Goal: Task Accomplishment & Management: Complete application form

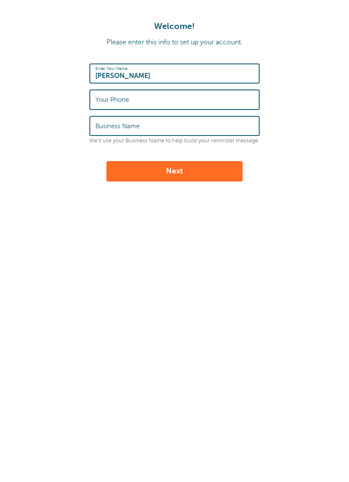
click at [203, 106] on input "Your Phone" at bounding box center [174, 99] width 158 height 18
type input "4054887416"
click at [184, 127] on input "Business Name" at bounding box center [174, 126] width 158 height 18
type input "Velvet Revival Hair Co"
click at [212, 178] on button "Next" at bounding box center [174, 171] width 136 height 20
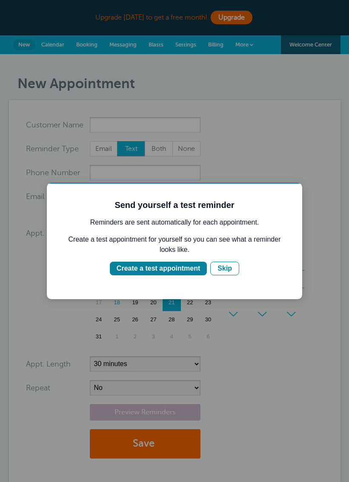
click at [174, 272] on div "Create a test appointment" at bounding box center [158, 268] width 83 height 10
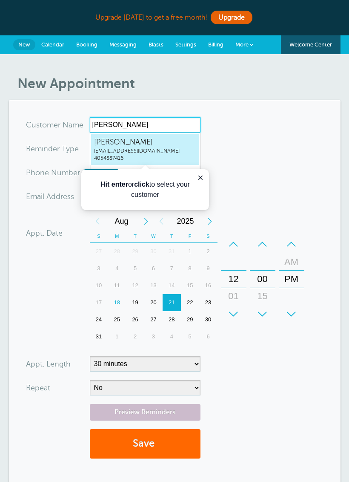
click at [168, 152] on span "velvetrevivalhair@gmail.com" at bounding box center [145, 150] width 102 height 7
type input "JessicaSwansonvelvetrevivalhair@gmail.com4054887416"
type input "Jessica Swanson"
type input "4054887416"
type input "velvetrevivalhair@gmail.com"
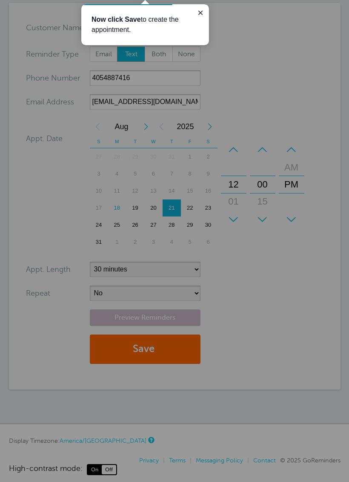
scroll to position [108, 0]
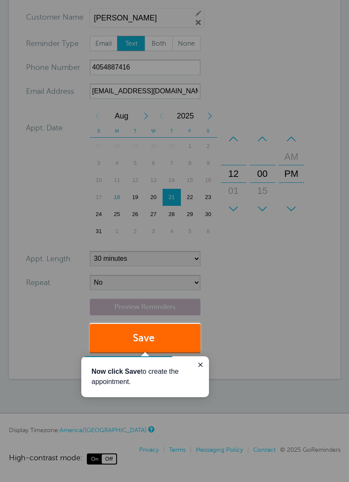
click at [181, 345] on button "Save" at bounding box center [145, 338] width 111 height 29
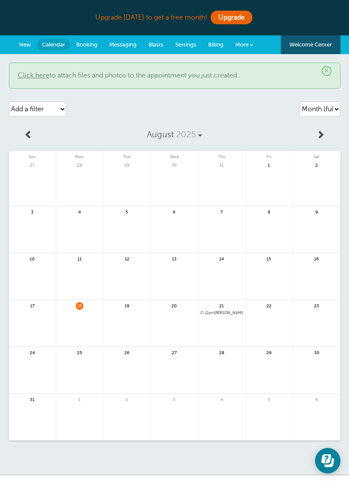
click at [255, 44] on link "More" at bounding box center [244, 44] width 30 height 19
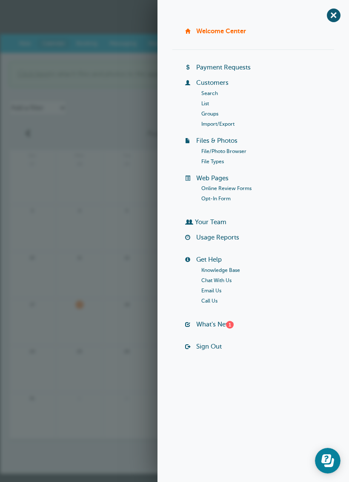
click at [134, 294] on link at bounding box center [126, 279] width 47 height 37
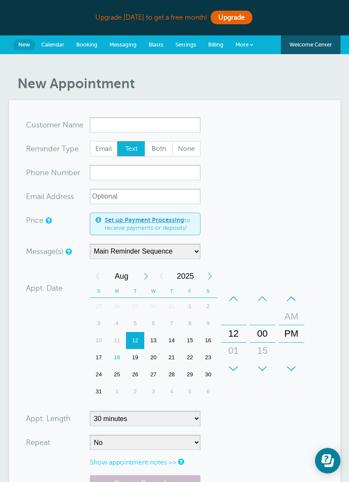
click at [186, 46] on span "Settings" at bounding box center [185, 44] width 21 height 6
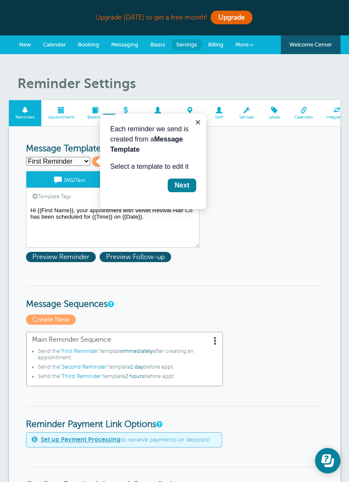
click at [194, 126] on button "Close guide" at bounding box center [198, 122] width 10 height 10
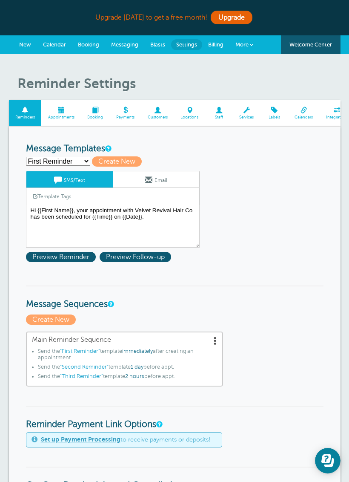
click at [57, 113] on span at bounding box center [61, 110] width 40 height 6
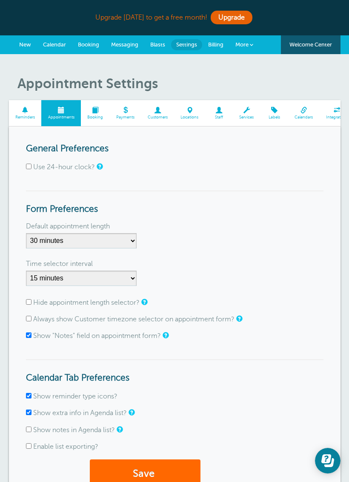
click at [244, 112] on span at bounding box center [247, 110] width 28 height 6
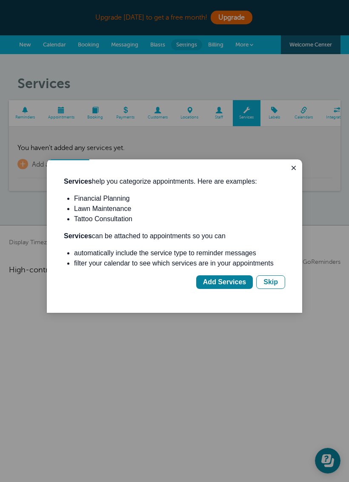
click at [290, 172] on button "Close guide" at bounding box center [294, 168] width 10 height 10
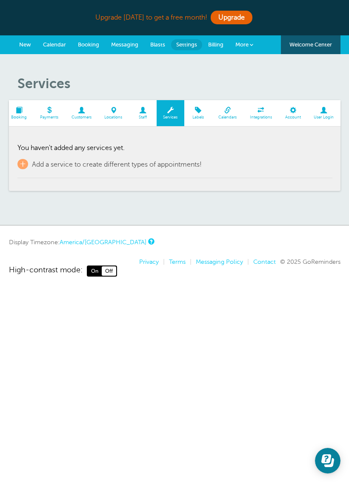
scroll to position [0, 76]
click at [239, 115] on span "Calendars" at bounding box center [227, 117] width 23 height 5
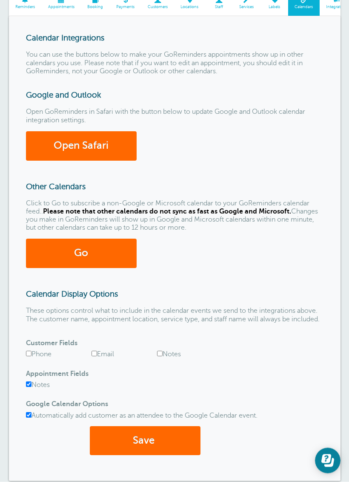
scroll to position [110, 0]
click at [99, 251] on link "Go" at bounding box center [81, 252] width 111 height 29
click at [189, 454] on button "Save" at bounding box center [145, 440] width 111 height 29
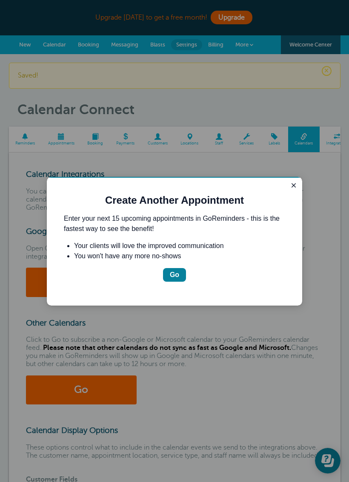
click at [175, 280] on button "Go" at bounding box center [174, 275] width 23 height 14
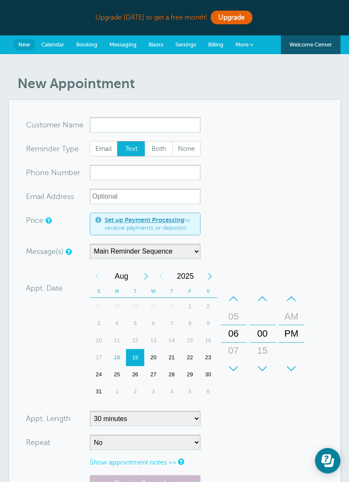
click at [54, 47] on span "Calendar" at bounding box center [52, 44] width 23 height 6
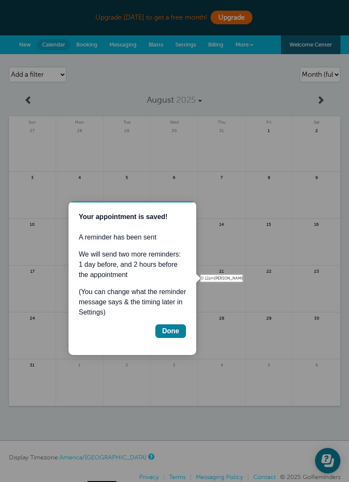
click at [173, 336] on button "Done" at bounding box center [170, 331] width 31 height 14
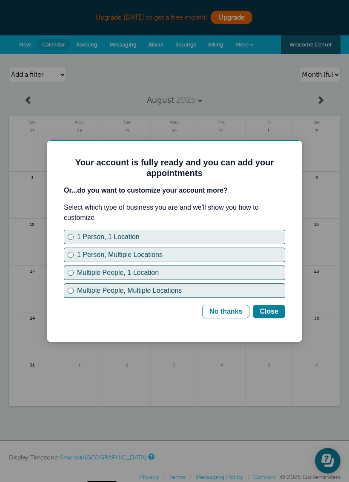
click at [217, 243] on button "1 Person, 1 Location" at bounding box center [174, 236] width 221 height 14
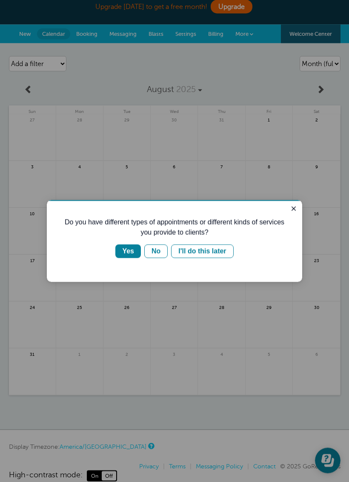
scroll to position [11, 0]
click at [126, 249] on div "Yes" at bounding box center [128, 251] width 12 height 10
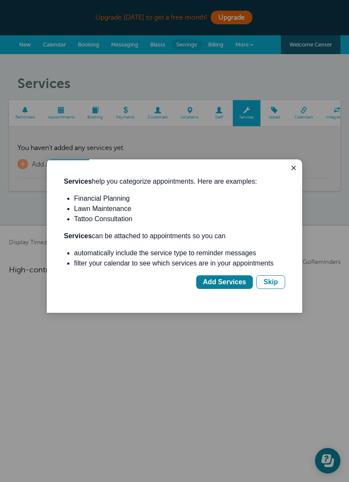
click at [271, 287] on div "Skip" at bounding box center [271, 282] width 14 height 10
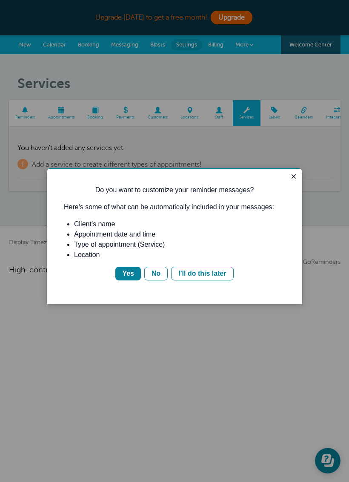
click at [224, 278] on div "I'll do this later" at bounding box center [202, 273] width 48 height 10
